Goal: Answer question/provide support: Share knowledge or assist other users

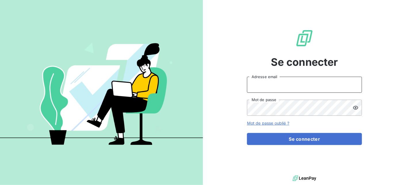
click at [272, 88] on input "Adresse email" at bounding box center [304, 85] width 115 height 16
type input "[EMAIL_ADDRESS][DOMAIN_NAME]"
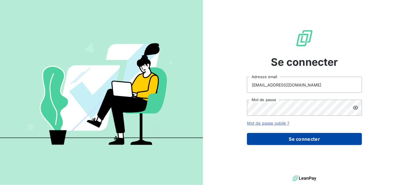
click at [299, 141] on button "Se connecter" at bounding box center [304, 139] width 115 height 12
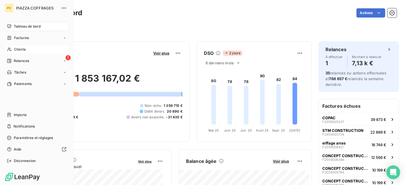
click at [17, 50] on span "Clients" at bounding box center [19, 49] width 11 height 5
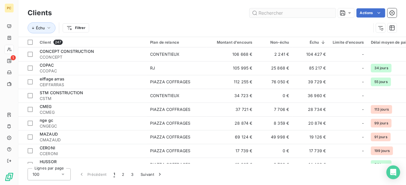
click at [261, 14] on input "text" at bounding box center [293, 12] width 86 height 9
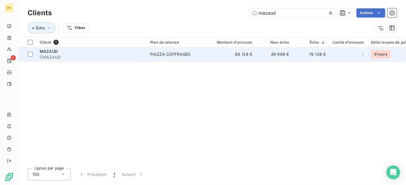
type input "mazaud"
click at [216, 53] on td "69 124 €" at bounding box center [230, 54] width 49 height 14
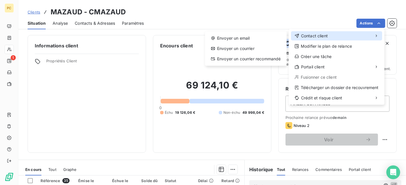
click at [323, 33] on span "Contact client" at bounding box center [314, 36] width 27 height 6
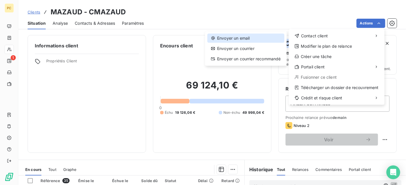
click at [251, 38] on div "Envoyer un email" at bounding box center [245, 38] width 77 height 9
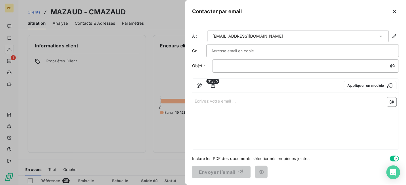
click at [230, 52] on input "text" at bounding box center [242, 51] width 62 height 9
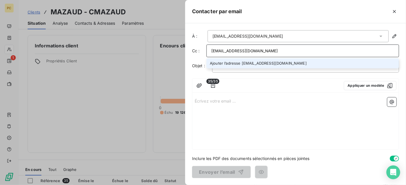
click at [274, 53] on input "[EMAIL_ADDRESS][DOMAIN_NAME]" at bounding box center [302, 51] width 183 height 9
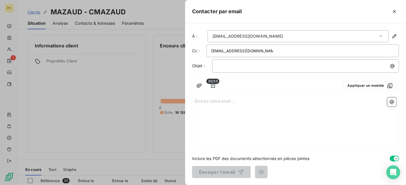
type input "[EMAIL_ADDRESS][DOMAIN_NAME]"
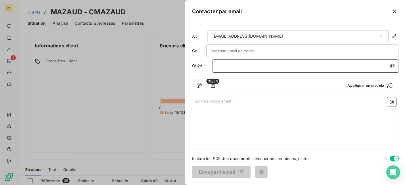
click at [239, 65] on p "﻿" at bounding box center [307, 66] width 180 height 7
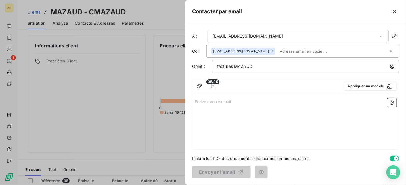
click at [239, 105] on div "Écrivez votre email ... ﻿" at bounding box center [295, 123] width 206 height 54
click at [204, 101] on p "Écrivez votre email ... ﻿" at bounding box center [296, 101] width 202 height 7
click at [370, 86] on button "Appliquer un modèle" at bounding box center [370, 86] width 53 height 9
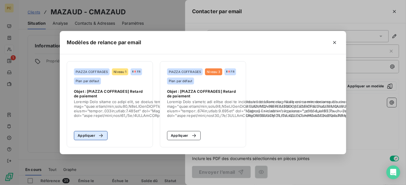
click at [91, 135] on button "Appliquer" at bounding box center [91, 135] width 34 height 9
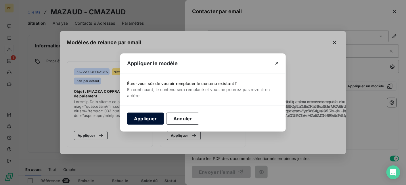
click at [152, 120] on button "Appliquer" at bounding box center [145, 119] width 37 height 12
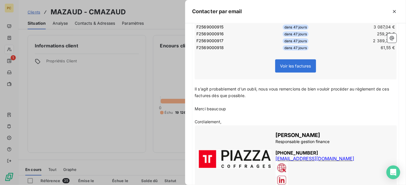
scroll to position [403, 0]
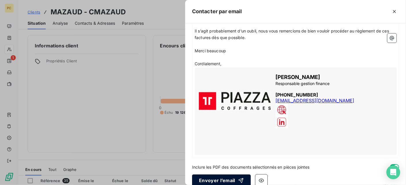
click at [218, 175] on button "Envoyer l’email" at bounding box center [221, 181] width 59 height 12
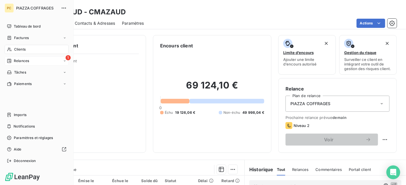
click at [23, 61] on span "Relances" at bounding box center [21, 60] width 15 height 5
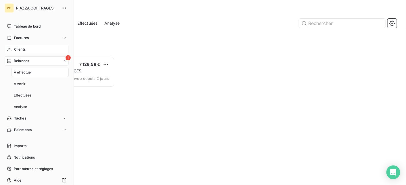
scroll to position [124, 83]
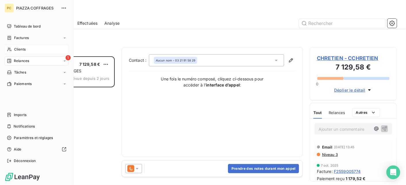
click at [22, 49] on span "Clients" at bounding box center [19, 49] width 11 height 5
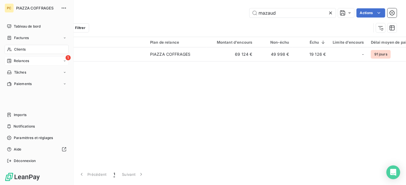
click at [23, 62] on span "Relances" at bounding box center [21, 60] width 15 height 5
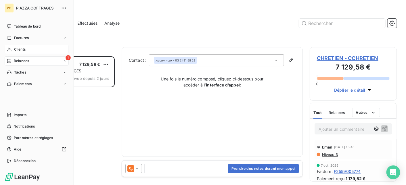
scroll to position [124, 83]
